Goal: Information Seeking & Learning: Check status

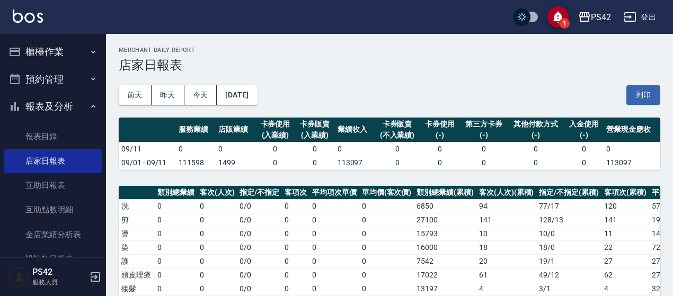
scroll to position [106, 0]
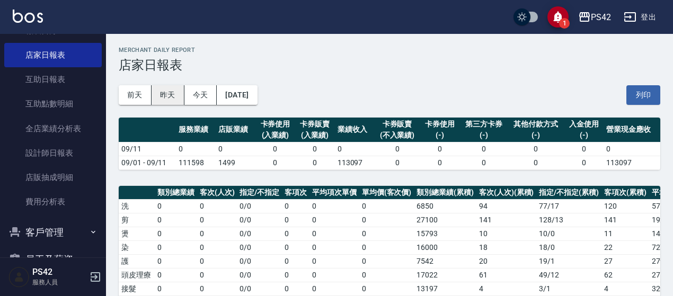
click at [177, 94] on button "昨天" at bounding box center [168, 95] width 33 height 20
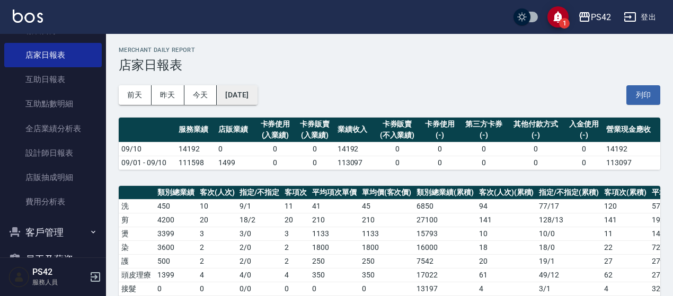
click at [257, 98] on button "[DATE]" at bounding box center [237, 95] width 40 height 20
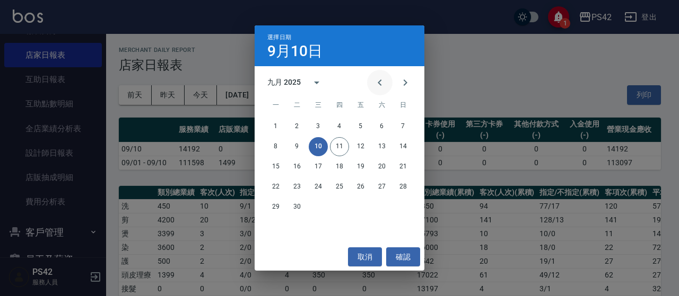
click at [381, 85] on icon "Previous month" at bounding box center [379, 82] width 13 height 13
click at [280, 164] on button "11" at bounding box center [275, 166] width 19 height 19
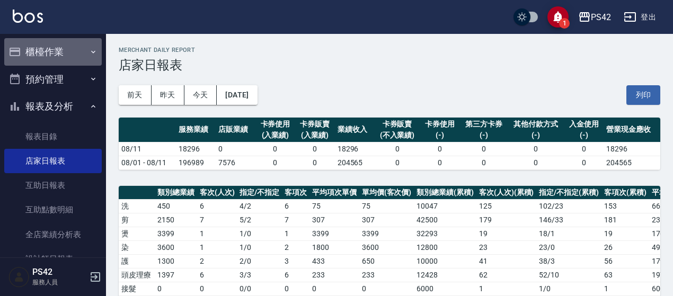
click at [64, 54] on button "櫃檯作業" at bounding box center [53, 52] width 98 height 28
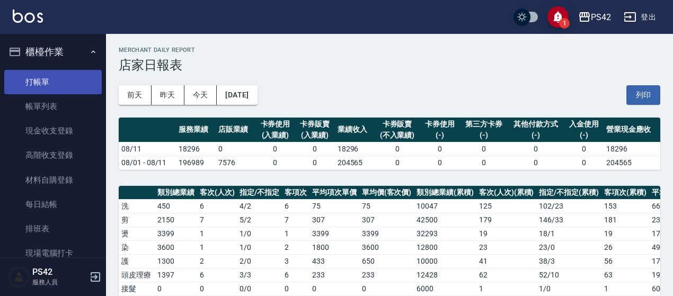
click at [59, 87] on link "打帳單" at bounding box center [53, 82] width 98 height 24
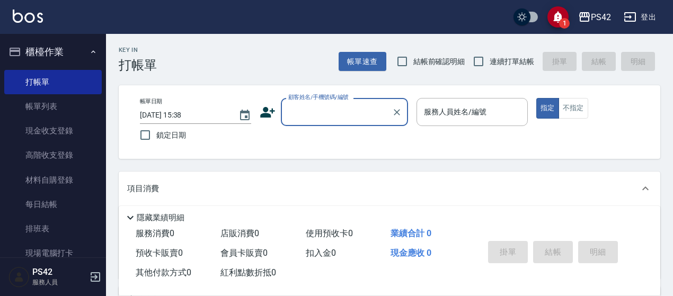
click at [498, 67] on span "連續打單結帳" at bounding box center [512, 61] width 45 height 11
click at [490, 67] on input "連續打單結帳" at bounding box center [479, 61] width 22 height 22
checkbox input "true"
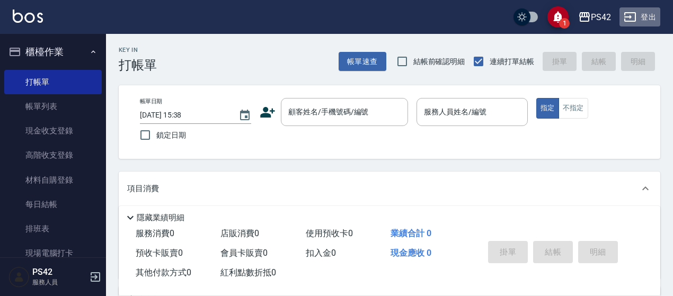
click at [641, 14] on button "登出" at bounding box center [640, 17] width 41 height 20
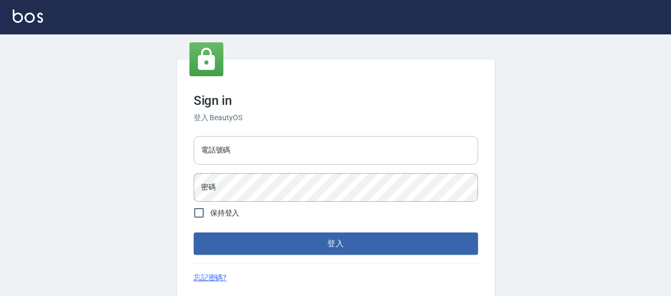
click at [293, 141] on input "電話號碼" at bounding box center [336, 150] width 284 height 29
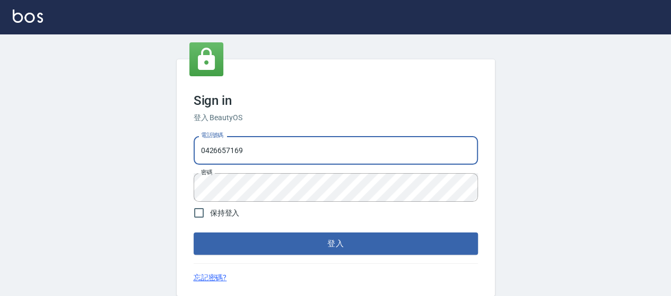
click at [355, 152] on input "0426657169" at bounding box center [336, 150] width 284 height 29
type input "0426653545"
click at [330, 239] on button "登入" at bounding box center [336, 244] width 284 height 22
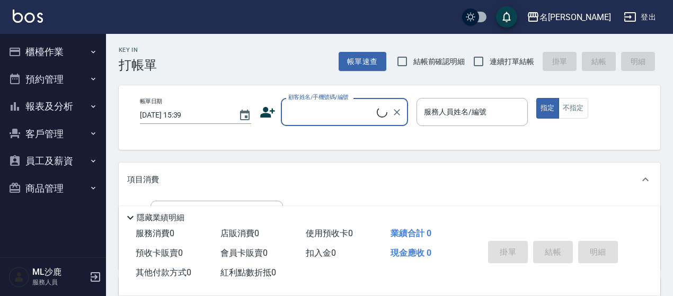
click at [47, 103] on button "報表及分析" at bounding box center [53, 107] width 98 height 28
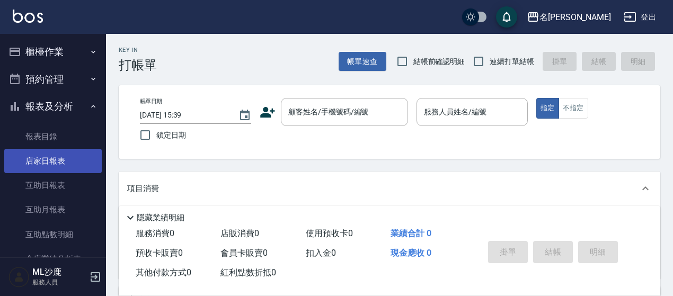
click at [59, 167] on link "店家日報表" at bounding box center [53, 161] width 98 height 24
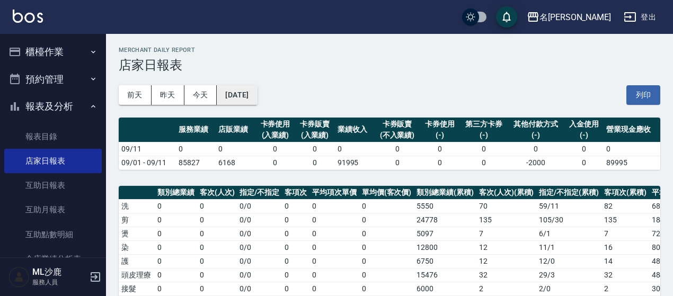
click at [240, 95] on button "[DATE]" at bounding box center [237, 95] width 40 height 20
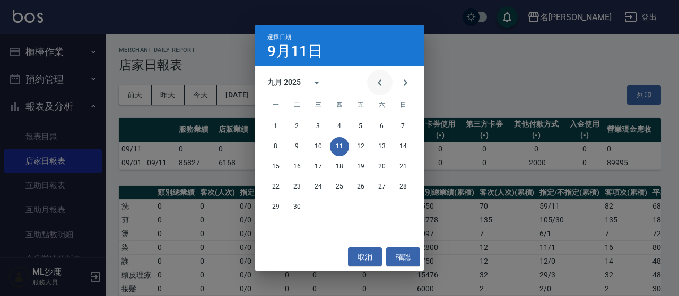
click at [378, 79] on icon "Previous month" at bounding box center [379, 82] width 13 height 13
click at [276, 165] on button "11" at bounding box center [275, 166] width 19 height 19
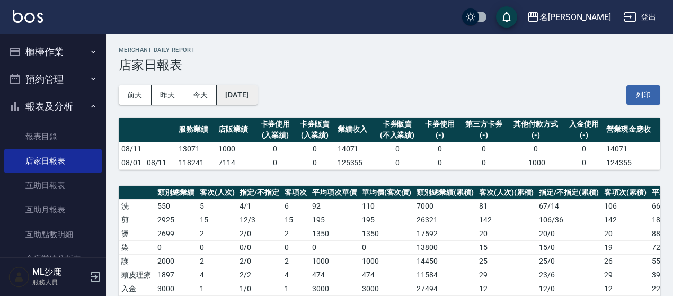
click at [249, 90] on button "[DATE]" at bounding box center [237, 95] width 40 height 20
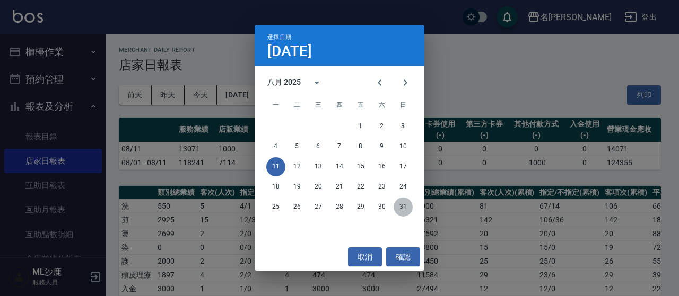
click at [402, 204] on button "31" at bounding box center [402, 207] width 19 height 19
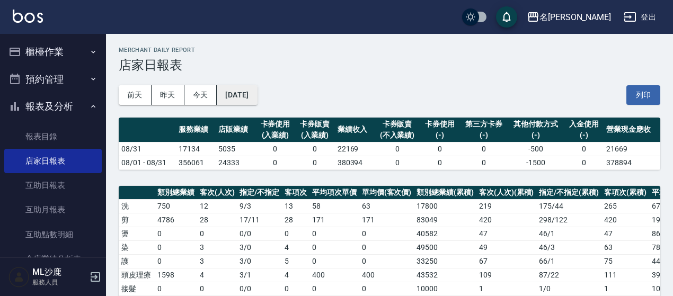
click at [244, 92] on button "2025/08/31" at bounding box center [237, 95] width 40 height 20
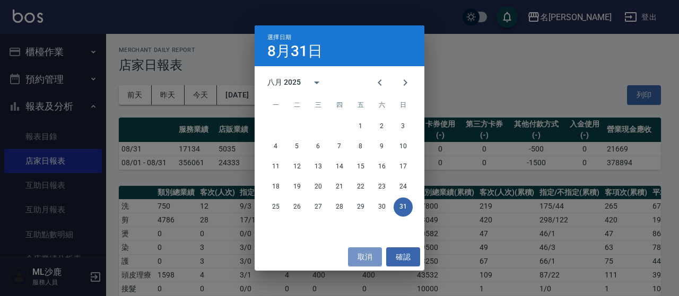
drag, startPoint x: 354, startPoint y: 260, endPoint x: 331, endPoint y: 233, distance: 35.7
click at [353, 260] on button "取消" at bounding box center [365, 258] width 34 height 20
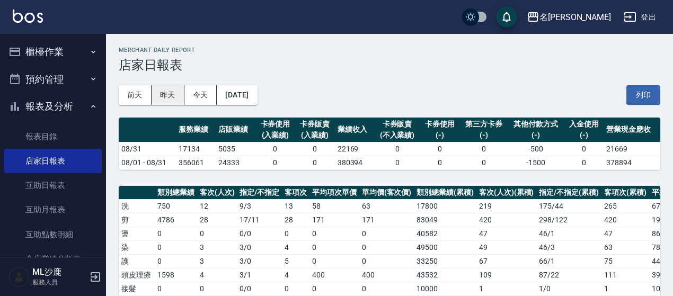
click at [180, 94] on button "昨天" at bounding box center [168, 95] width 33 height 20
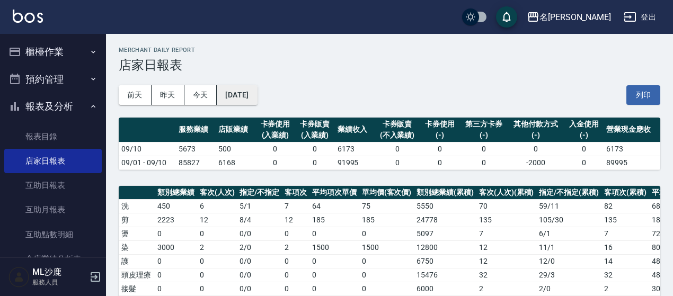
click at [240, 97] on button "[DATE]" at bounding box center [237, 95] width 40 height 20
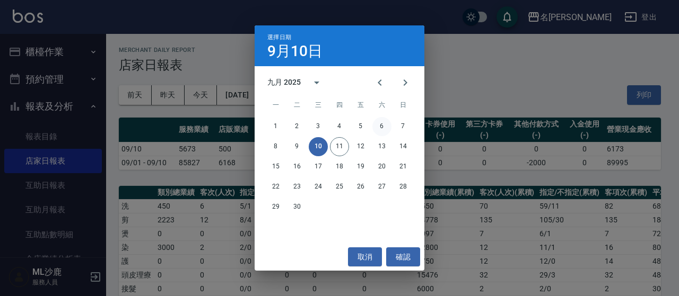
click at [380, 129] on button "6" at bounding box center [381, 126] width 19 height 19
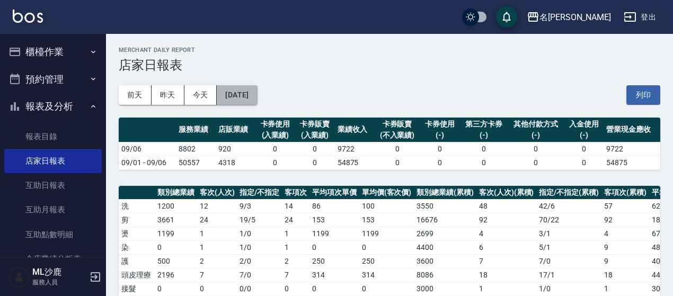
click at [240, 102] on button "2025/09/06" at bounding box center [237, 95] width 40 height 20
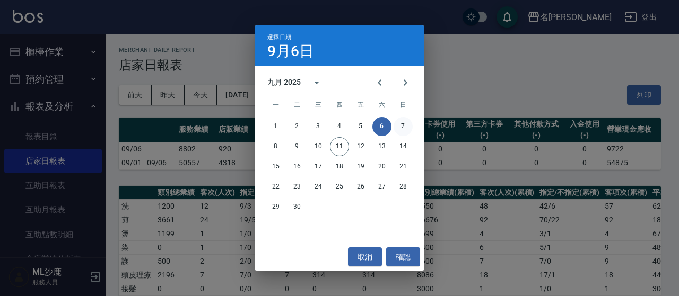
click at [403, 131] on button "7" at bounding box center [402, 126] width 19 height 19
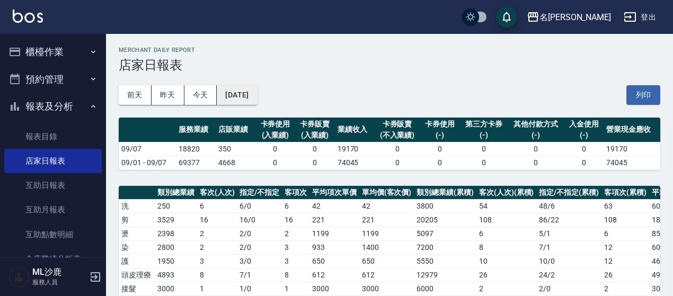
click at [241, 90] on button "2025/09/07" at bounding box center [237, 95] width 40 height 20
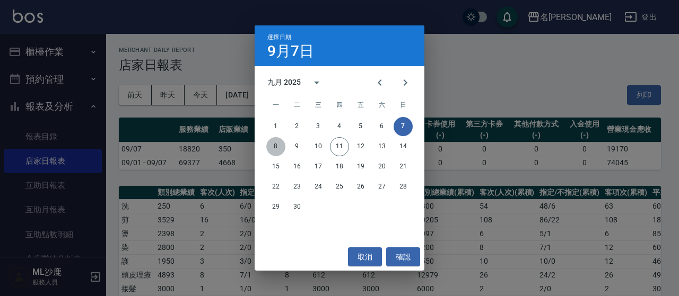
click at [277, 143] on button "8" at bounding box center [275, 146] width 19 height 19
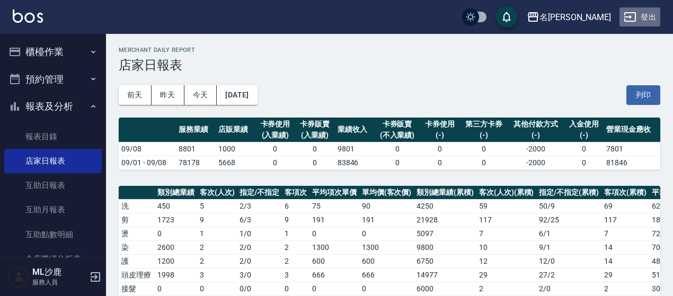
click at [651, 14] on button "登出" at bounding box center [640, 17] width 41 height 20
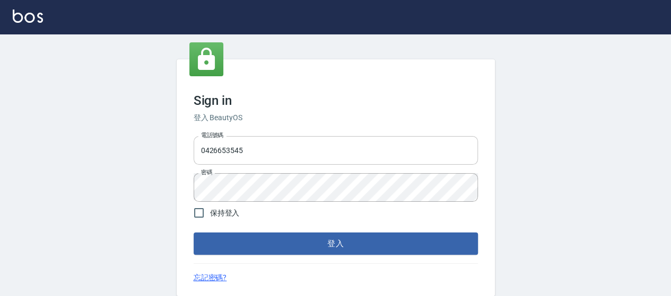
click at [324, 157] on input "0426653545" at bounding box center [336, 150] width 284 height 29
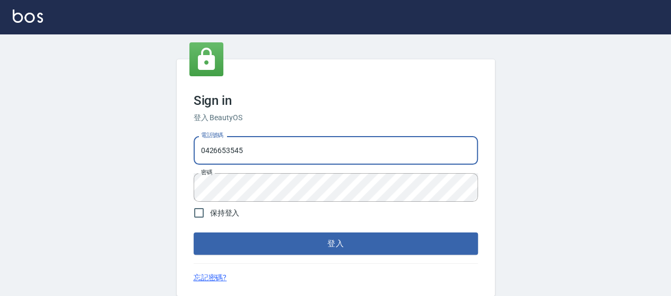
type input "0426657991"
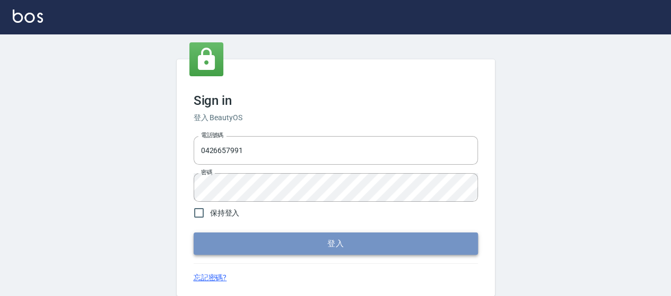
click at [355, 237] on button "登入" at bounding box center [336, 244] width 284 height 22
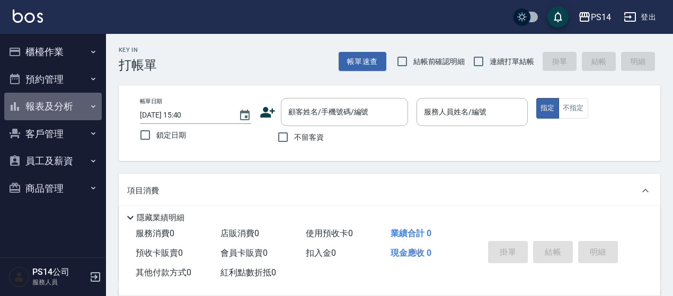
click at [71, 104] on button "報表及分析" at bounding box center [53, 107] width 98 height 28
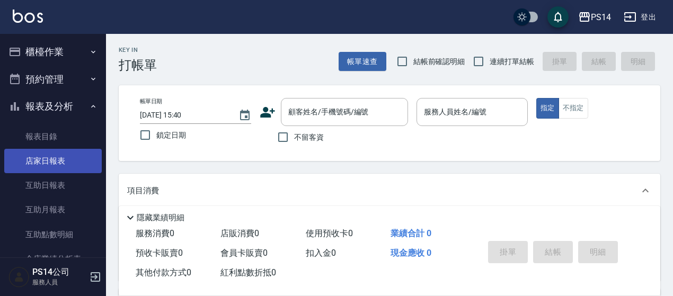
click at [69, 160] on link "店家日報表" at bounding box center [53, 161] width 98 height 24
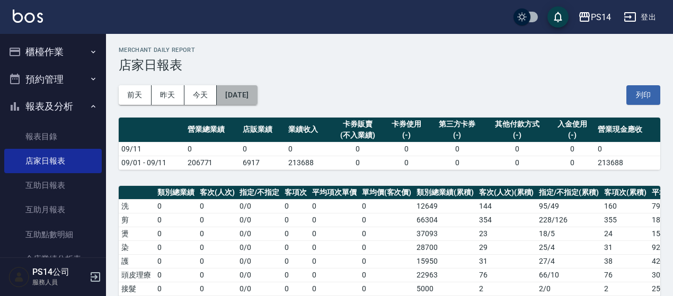
click at [256, 92] on button "[DATE]" at bounding box center [237, 95] width 40 height 20
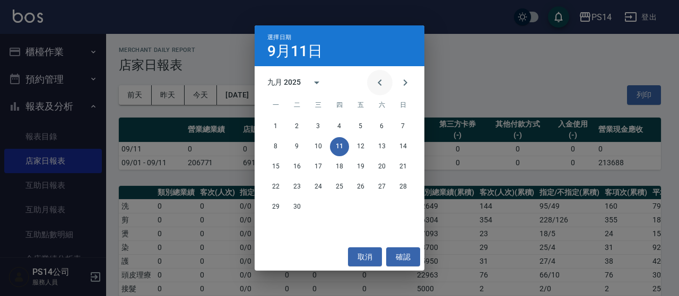
click at [379, 87] on icon "Previous month" at bounding box center [379, 82] width 13 height 13
click at [405, 204] on button "31" at bounding box center [402, 207] width 19 height 19
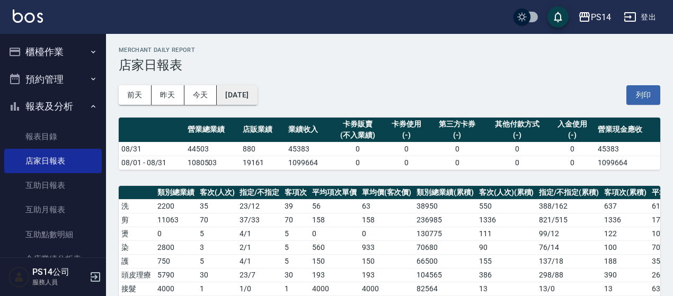
click at [254, 97] on button "2025/08/31" at bounding box center [237, 95] width 40 height 20
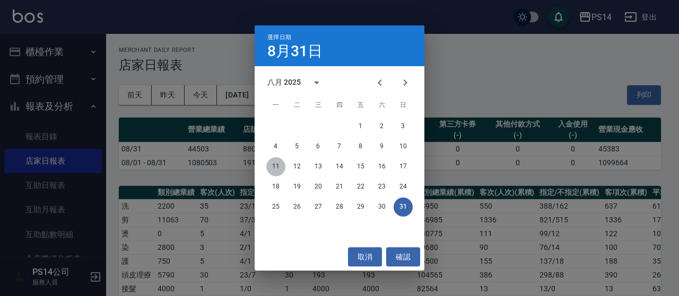
click at [281, 168] on button "11" at bounding box center [275, 166] width 19 height 19
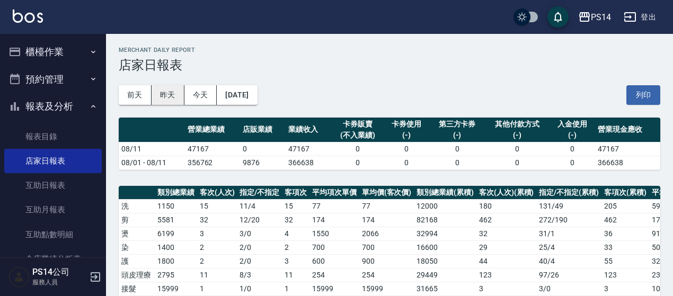
click at [170, 89] on button "昨天" at bounding box center [168, 95] width 33 height 20
drag, startPoint x: 647, startPoint y: 17, endPoint x: 402, endPoint y: 195, distance: 302.6
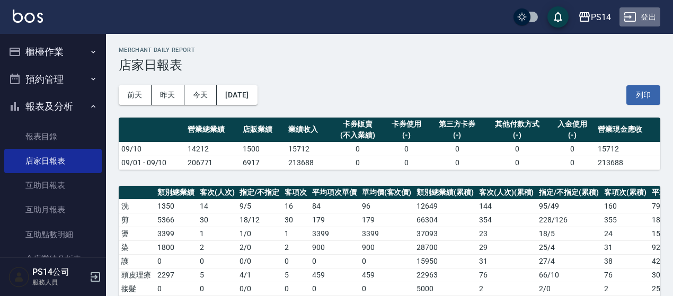
click at [636, 14] on icon "button" at bounding box center [631, 17] width 12 height 10
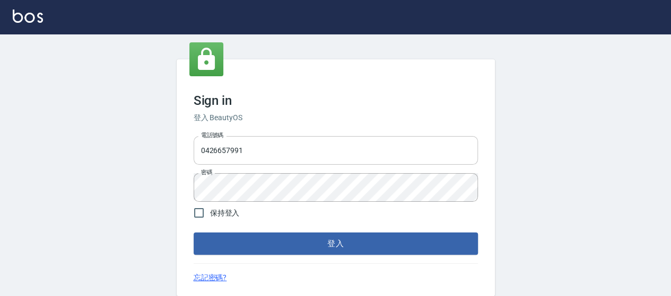
drag, startPoint x: 0, startPoint y: 0, endPoint x: 295, endPoint y: 154, distance: 332.7
click at [295, 154] on input "0426657991" at bounding box center [336, 150] width 284 height 29
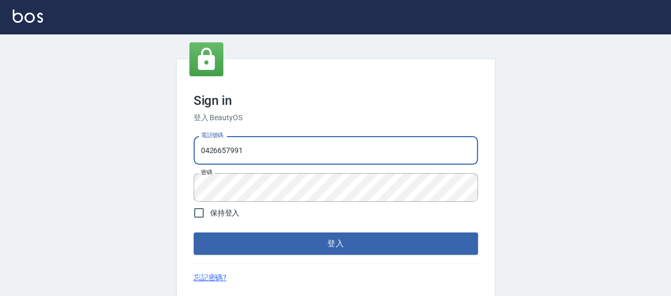
type input "0426657169"
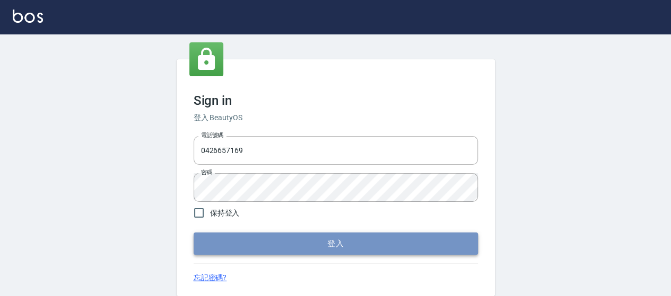
click at [328, 242] on button "登入" at bounding box center [336, 244] width 284 height 22
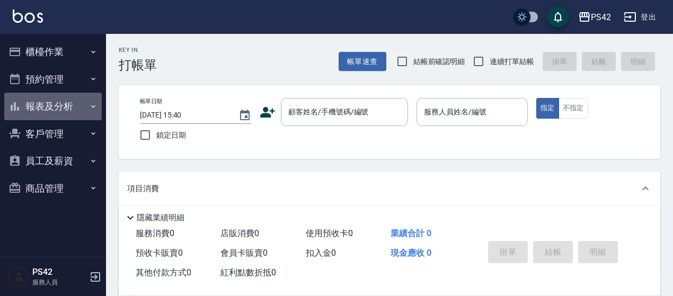
click at [55, 101] on button "報表及分析" at bounding box center [53, 107] width 98 height 28
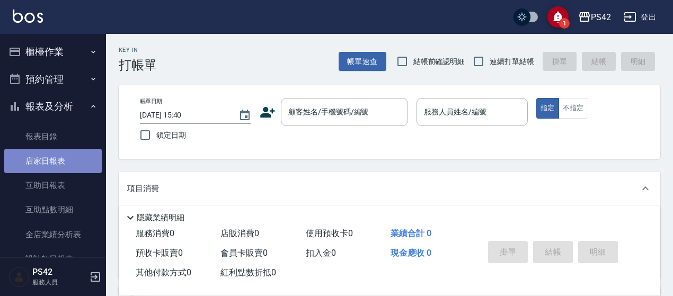
click at [72, 165] on link "店家日報表" at bounding box center [53, 161] width 98 height 24
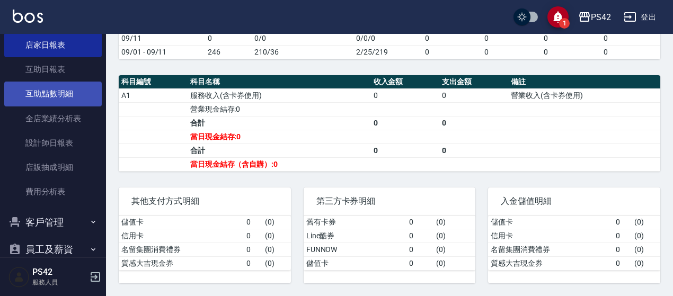
scroll to position [159, 0]
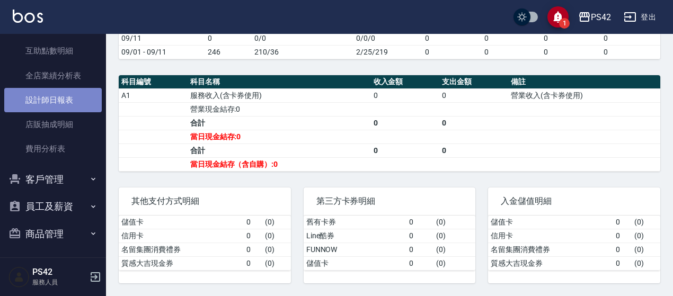
click at [71, 102] on link "設計師日報表" at bounding box center [53, 100] width 98 height 24
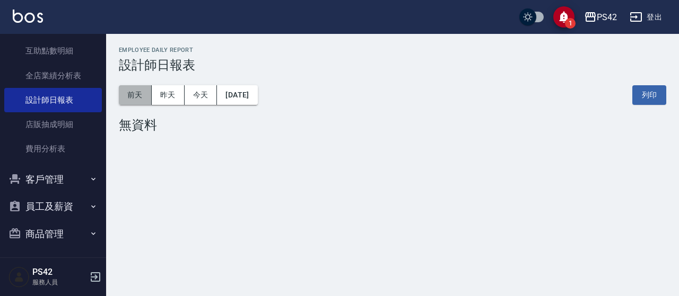
click at [140, 89] on button "前天" at bounding box center [135, 95] width 33 height 20
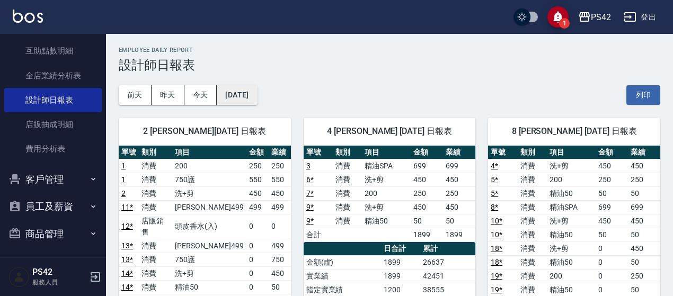
click at [234, 96] on button "2025/09/09" at bounding box center [237, 95] width 40 height 20
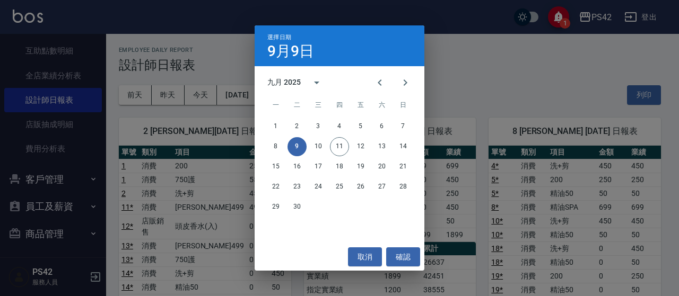
click at [517, 105] on div "選擇日期 9月9日 九月 2025 一 二 三 四 五 六 日 1 2 3 4 5 6 7 8 9 10 11 12 13 14 15 16 17 18 19…" at bounding box center [339, 148] width 679 height 296
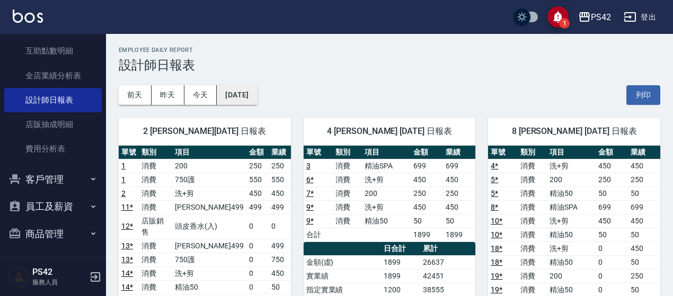
click at [249, 94] on button "2025/09/09" at bounding box center [237, 95] width 40 height 20
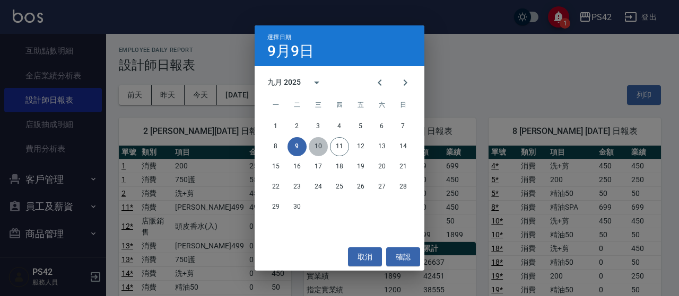
click at [323, 146] on button "10" at bounding box center [318, 146] width 19 height 19
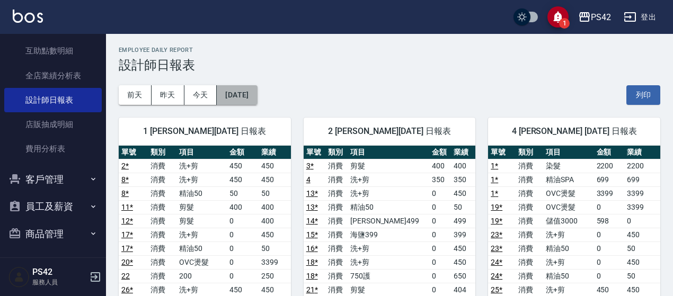
click at [247, 99] on button "[DATE]" at bounding box center [237, 95] width 40 height 20
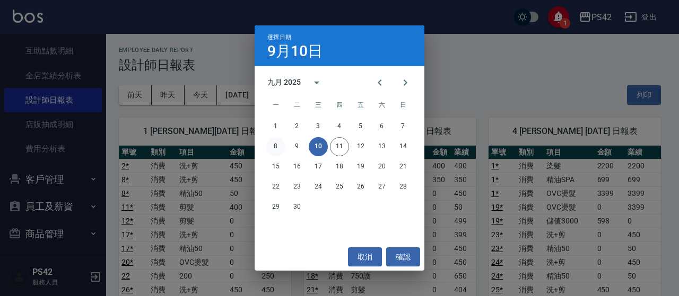
click at [280, 151] on button "8" at bounding box center [275, 146] width 19 height 19
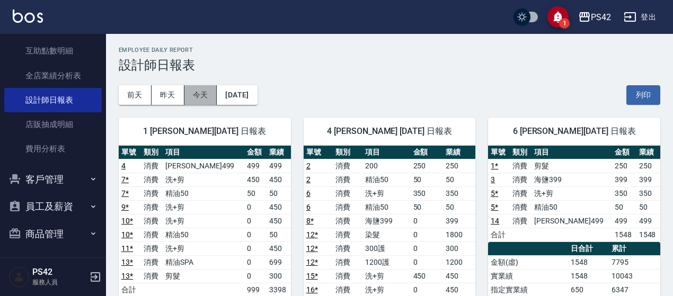
click at [209, 99] on button "今天" at bounding box center [201, 95] width 33 height 20
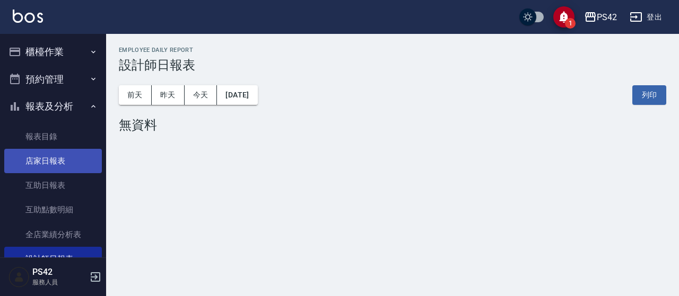
click at [51, 157] on link "店家日報表" at bounding box center [53, 161] width 98 height 24
